Goal: Task Accomplishment & Management: Use online tool/utility

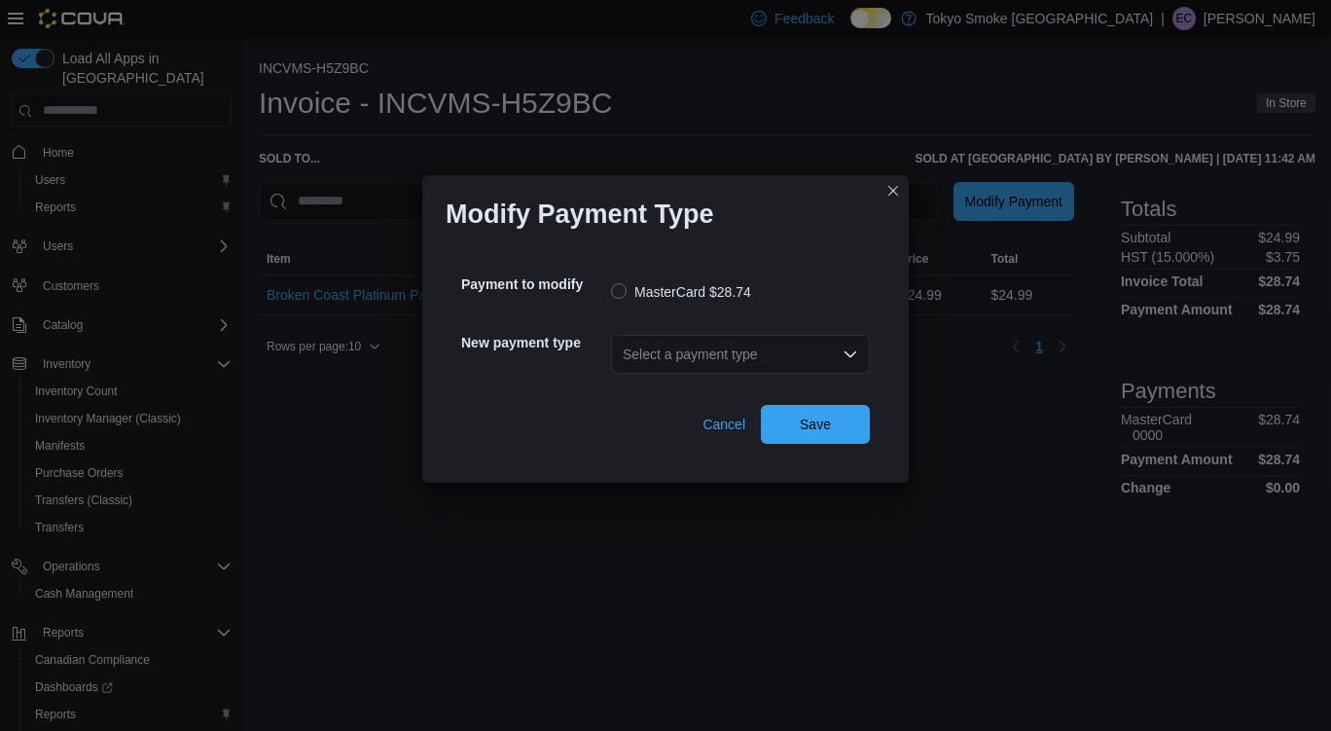
click at [688, 358] on div "Select a payment type" at bounding box center [740, 354] width 259 height 39
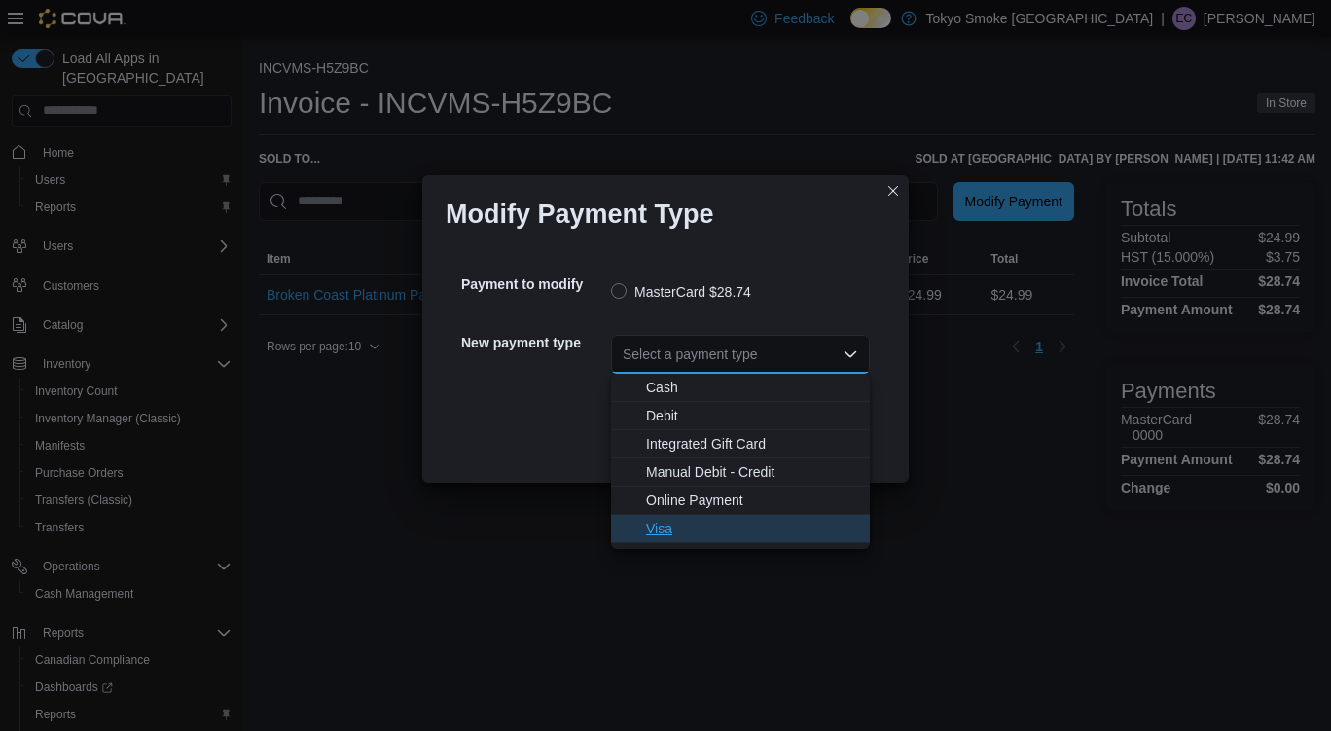
click at [692, 536] on span "Visa" at bounding box center [752, 528] width 212 height 19
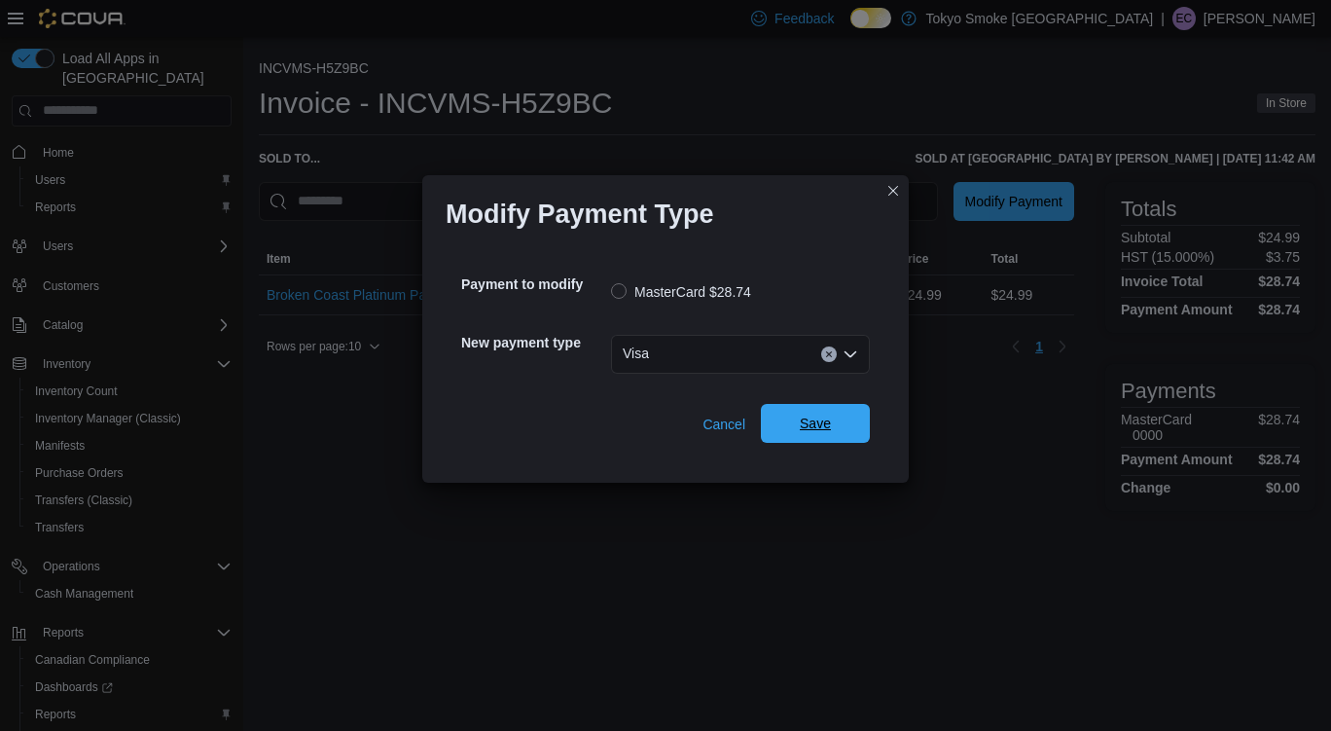
click at [836, 419] on span "Save" at bounding box center [816, 423] width 86 height 39
click at [745, 368] on div "Select a payment type" at bounding box center [740, 354] width 259 height 39
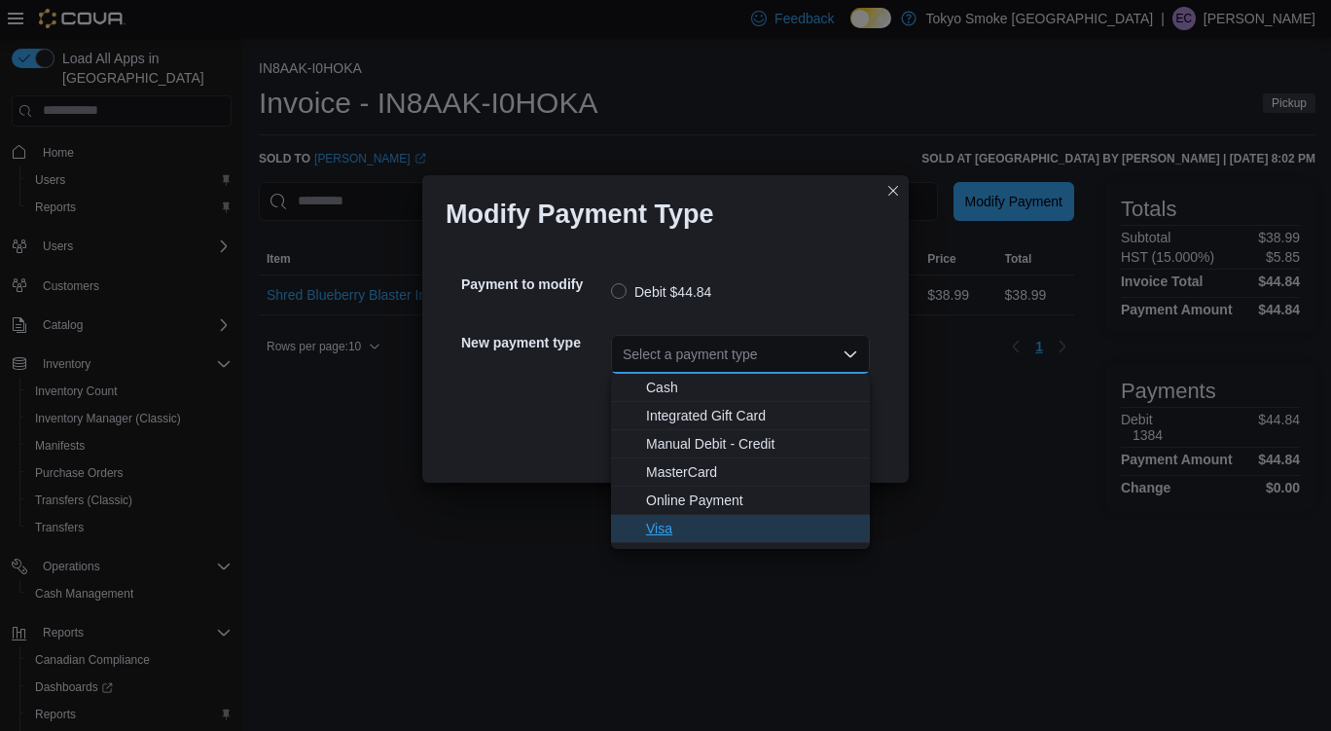
click at [686, 541] on button "Visa" at bounding box center [740, 529] width 259 height 28
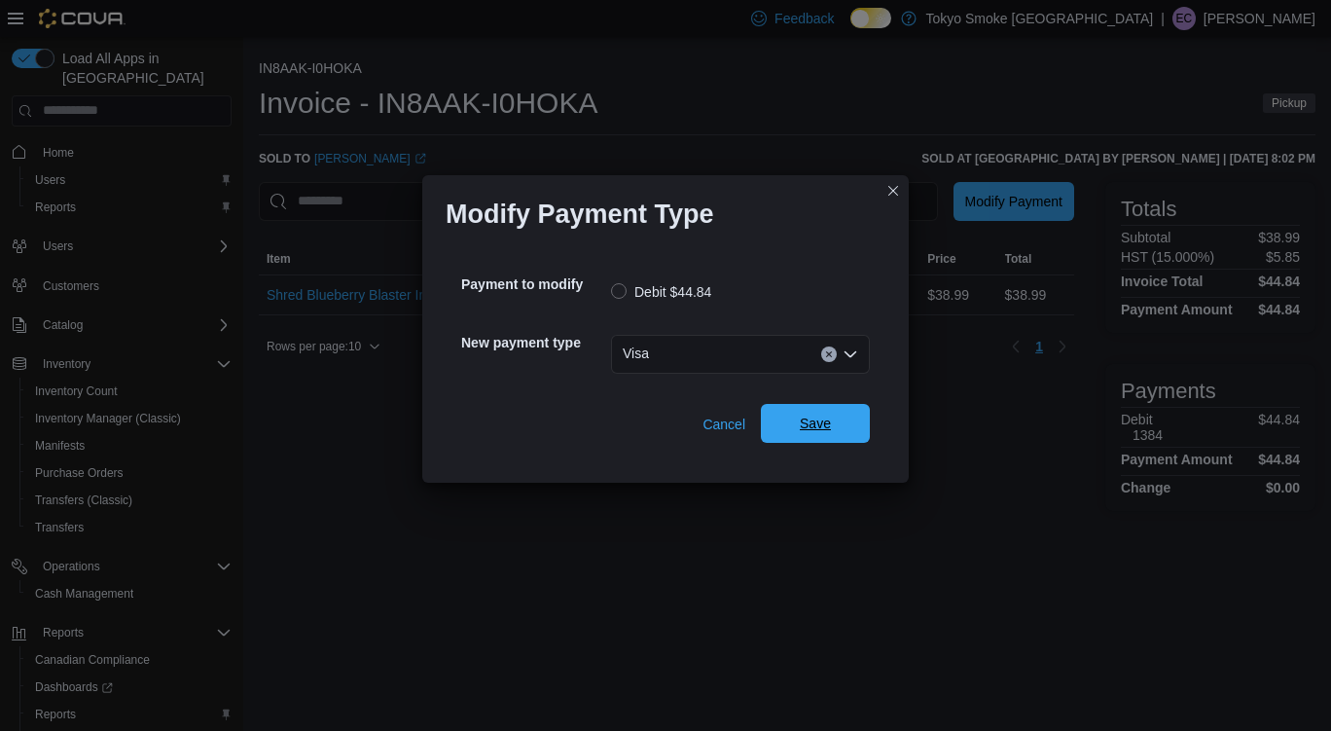
click at [807, 430] on span "Save" at bounding box center [815, 423] width 31 height 19
